Goal: Information Seeking & Learning: Understand process/instructions

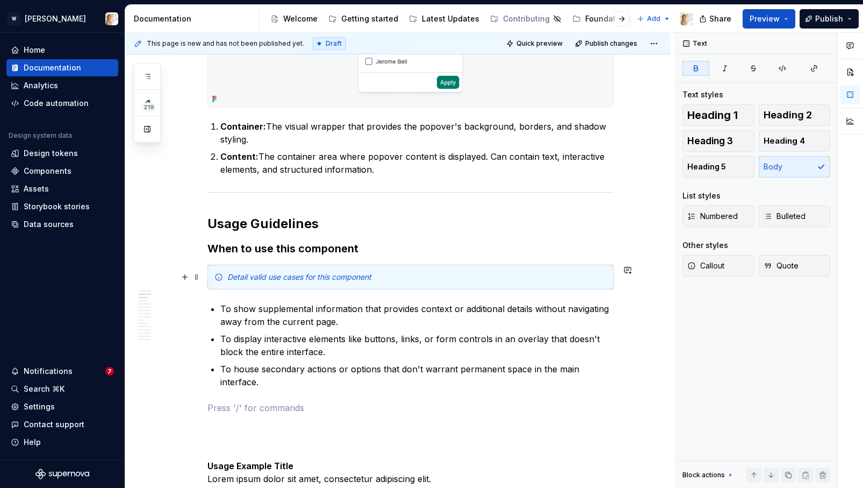
scroll to position [616, 0]
click at [388, 275] on div "Detail valid use cases for this component" at bounding box center [417, 278] width 380 height 11
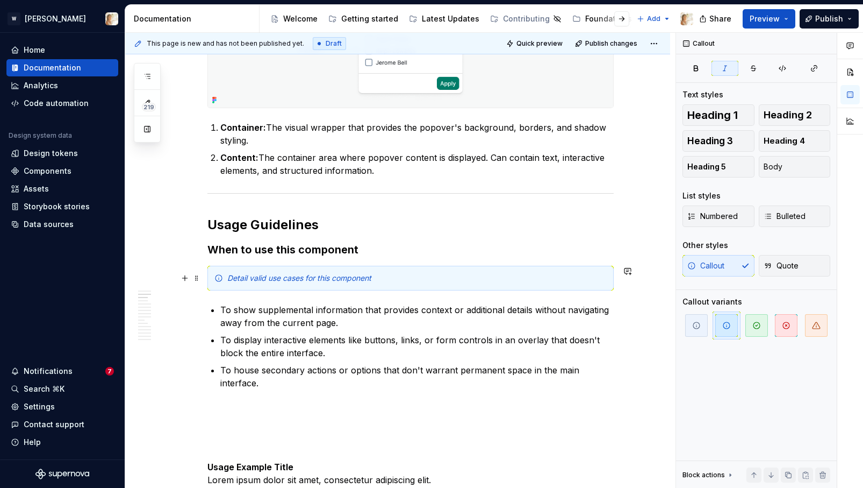
click at [388, 275] on div "Detail valid use cases for this component" at bounding box center [417, 278] width 380 height 11
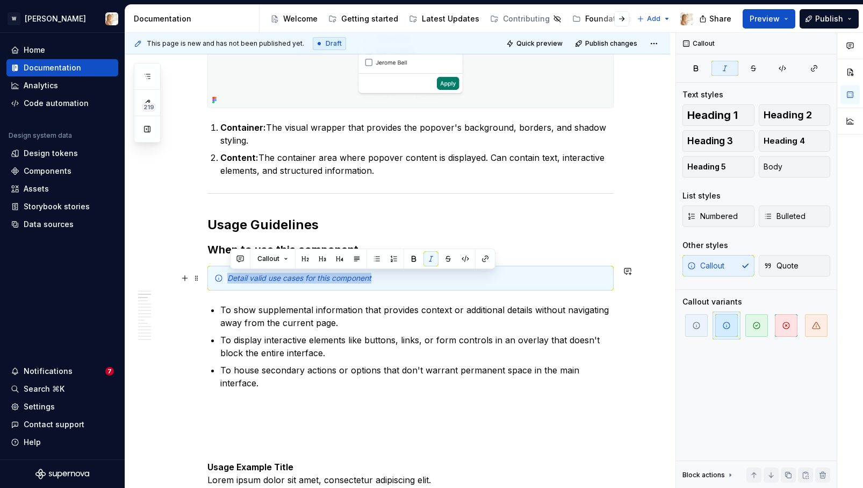
click at [388, 275] on div "Detail valid use cases for this component" at bounding box center [417, 278] width 380 height 11
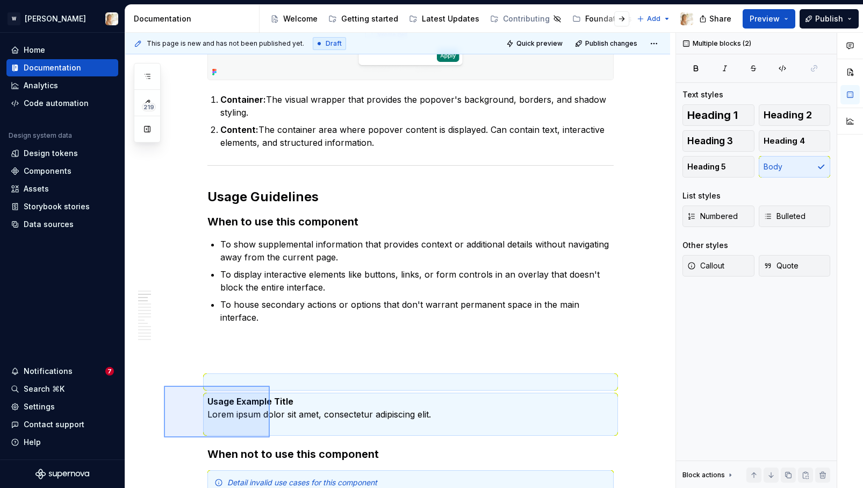
scroll to position [644, 0]
drag, startPoint x: 164, startPoint y: 413, endPoint x: 267, endPoint y: 413, distance: 103.2
click at [267, 413] on div "**********" at bounding box center [400, 260] width 551 height 455
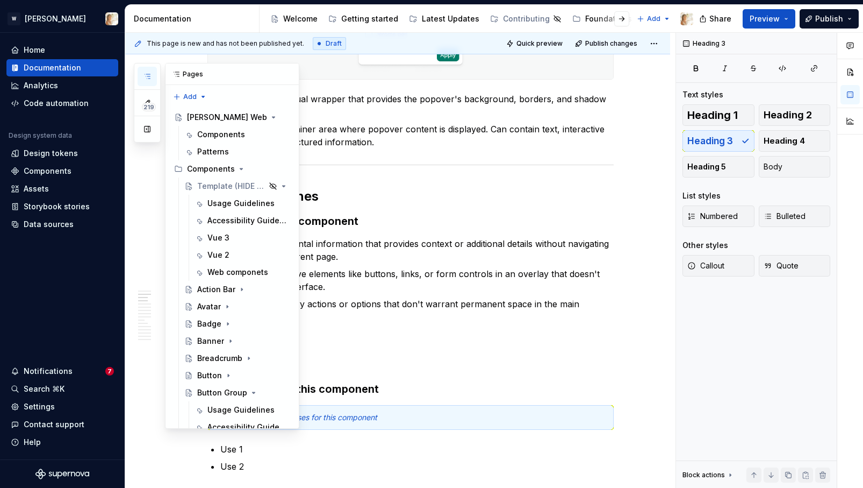
click at [150, 74] on icon "button" at bounding box center [147, 76] width 9 height 9
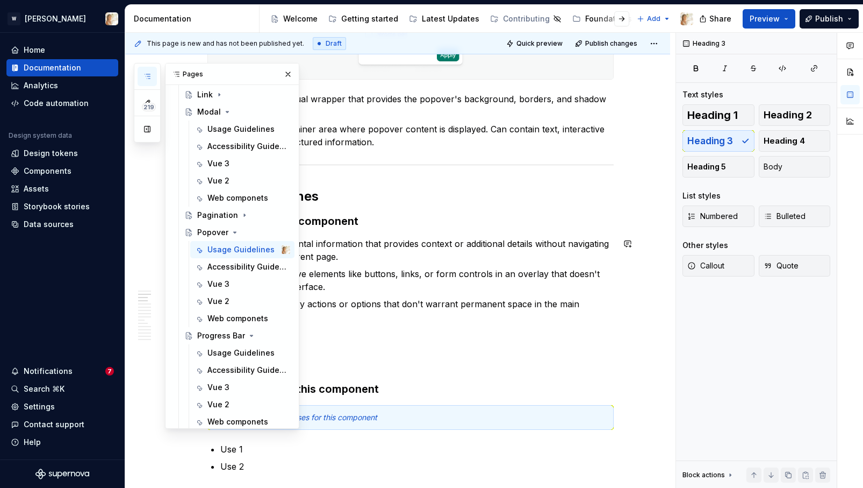
scroll to position [860, 0]
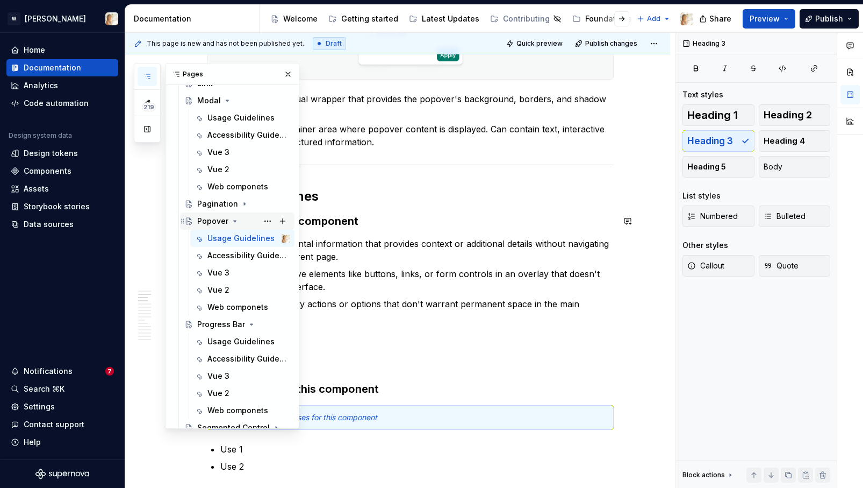
click at [234, 220] on icon "Page tree" at bounding box center [235, 220] width 3 height 1
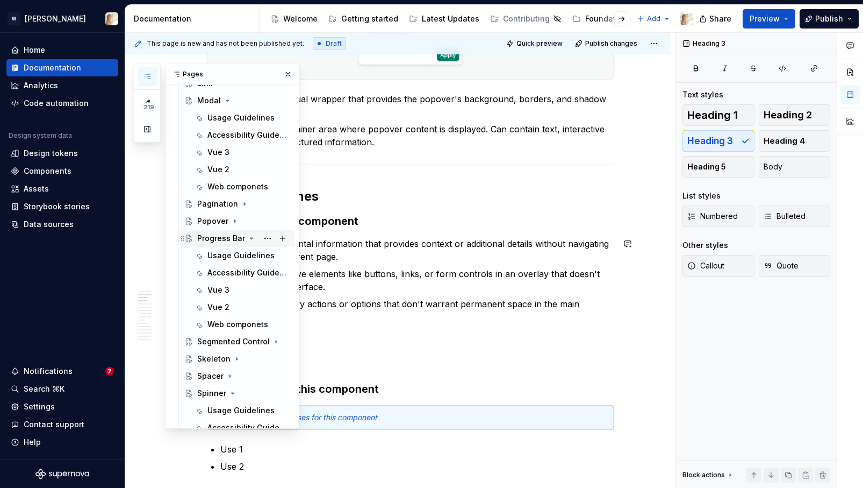
click at [249, 237] on icon "Page tree" at bounding box center [251, 238] width 9 height 9
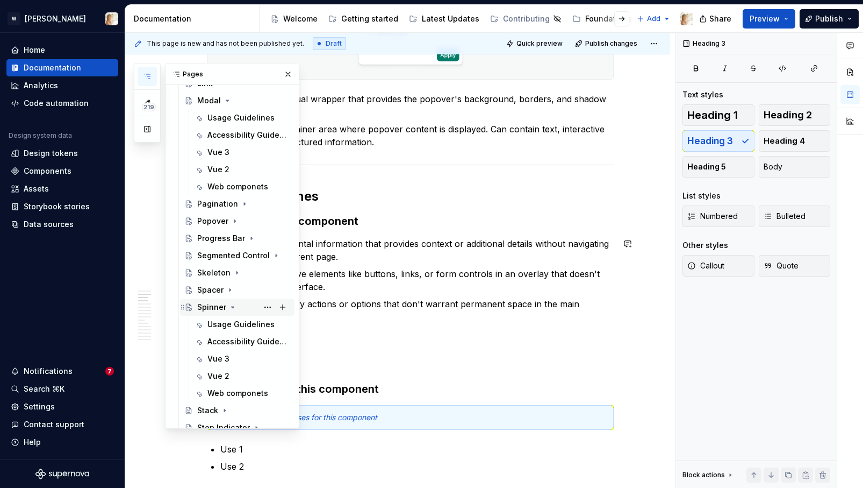
click at [234, 305] on icon "Page tree" at bounding box center [232, 307] width 9 height 9
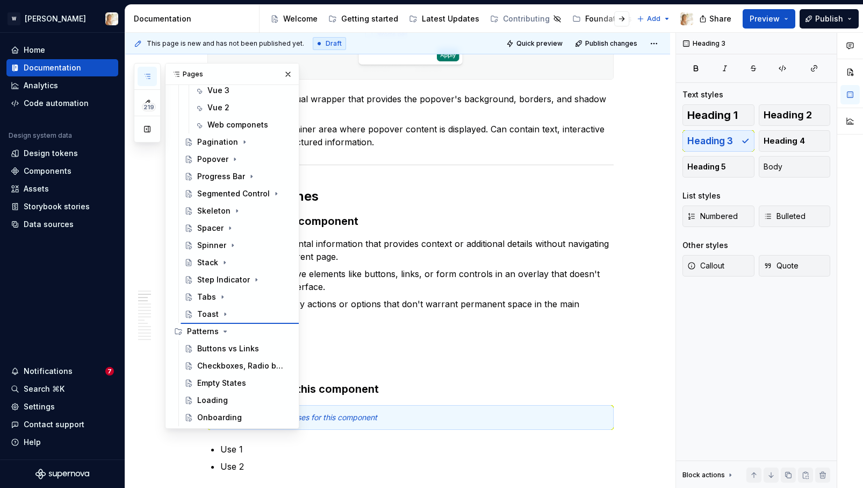
scroll to position [818, 0]
click at [227, 330] on icon "Page tree" at bounding box center [230, 331] width 9 height 9
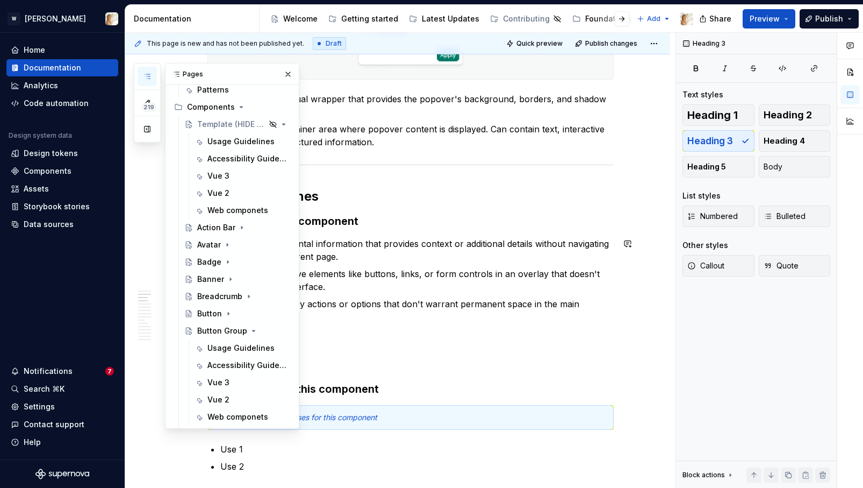
scroll to position [75, 0]
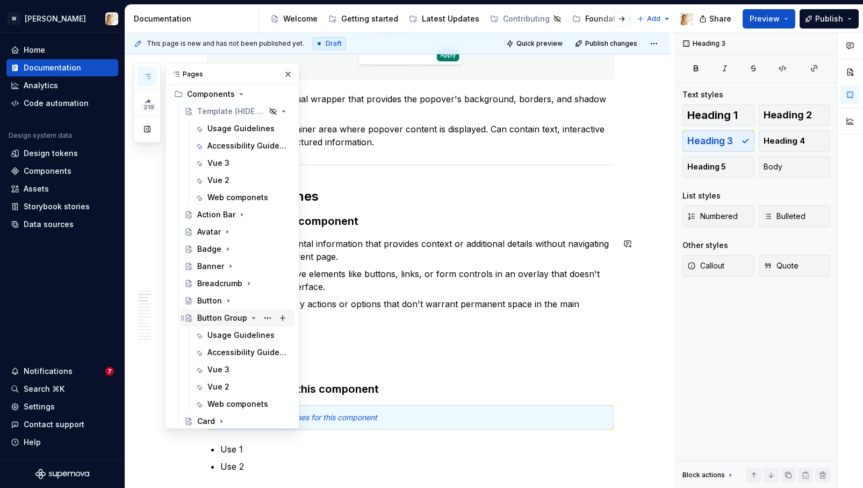
click at [253, 318] on icon "Page tree" at bounding box center [254, 317] width 3 height 1
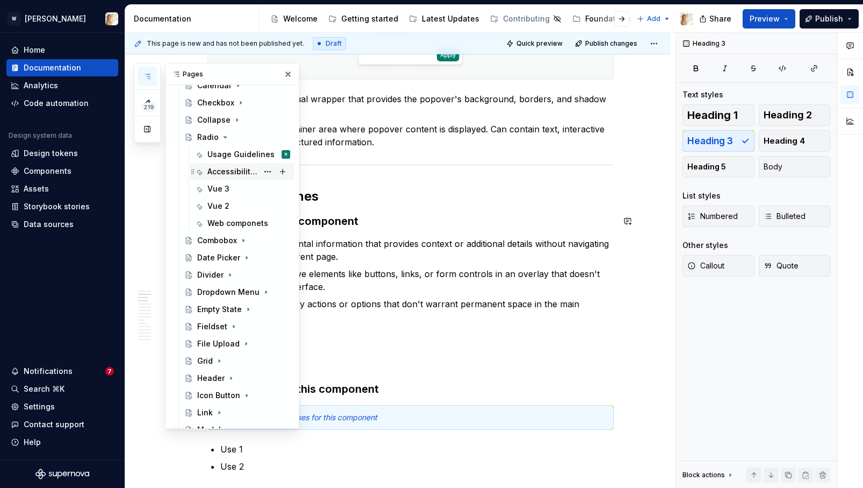
scroll to position [345, 0]
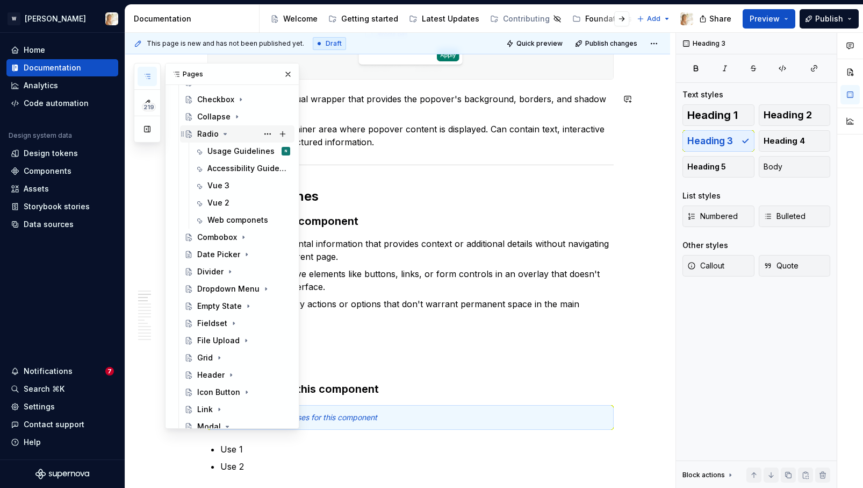
click at [225, 135] on icon "Page tree" at bounding box center [225, 134] width 9 height 9
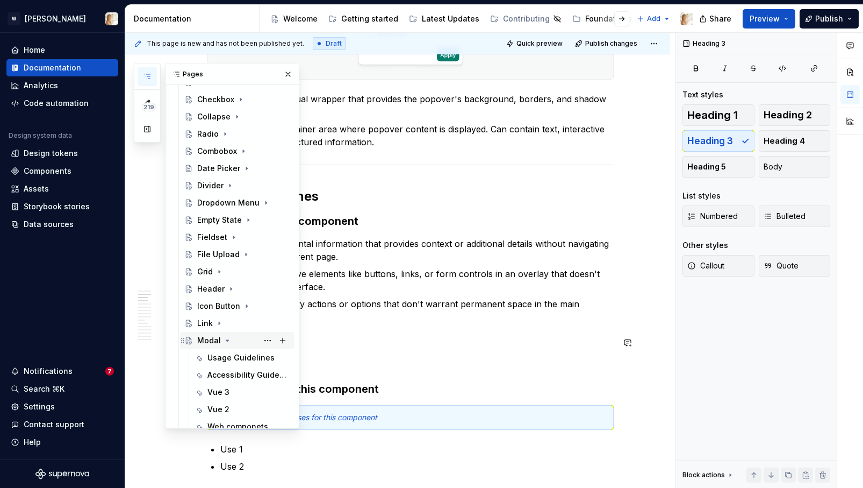
click at [227, 338] on icon "Page tree" at bounding box center [227, 340] width 9 height 9
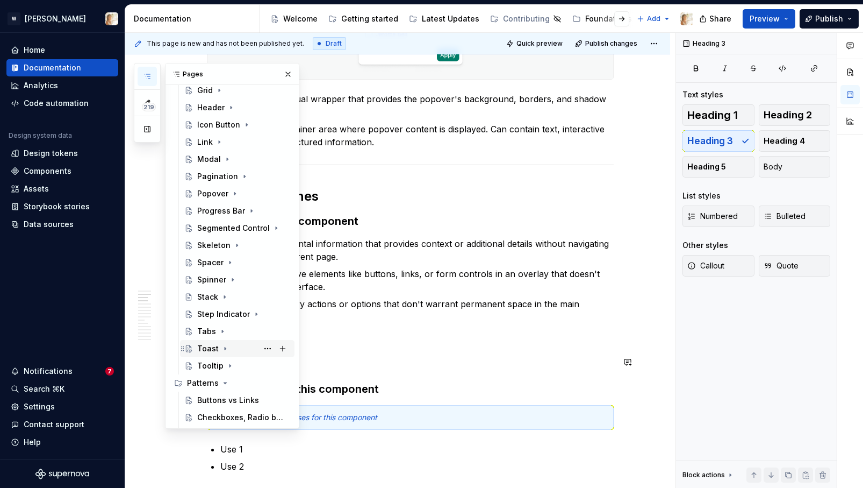
scroll to position [532, 0]
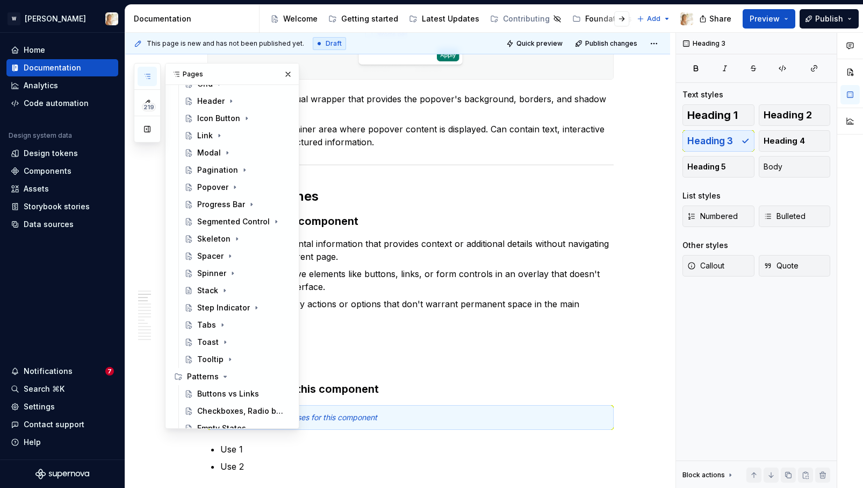
type textarea "*"
